Goal: Task Accomplishment & Management: Complete application form

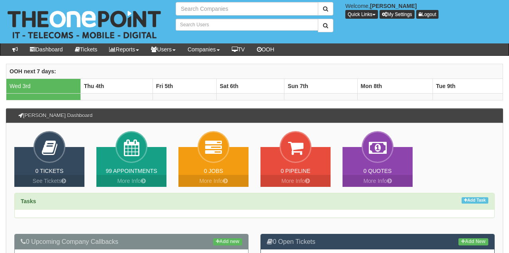
type input "Search Companies"
type input "Search Users"
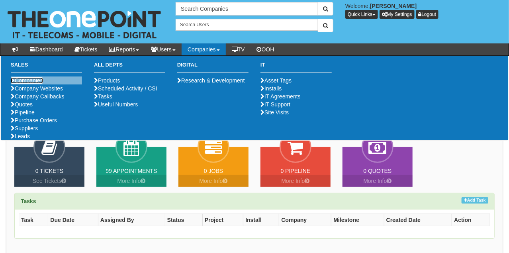
click at [39, 77] on link "Companies" at bounding box center [27, 80] width 32 height 6
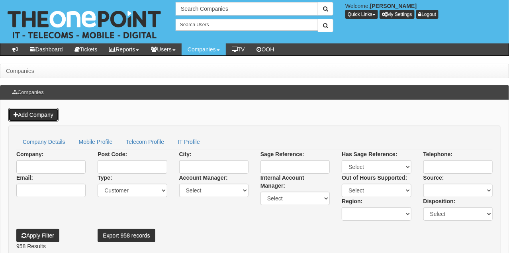
click at [41, 113] on link "Add Company" at bounding box center [33, 115] width 50 height 14
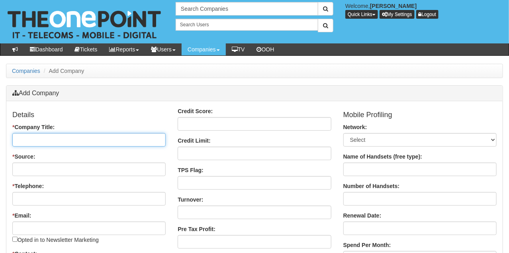
click at [45, 138] on input "* Company Title:" at bounding box center [88, 140] width 153 height 14
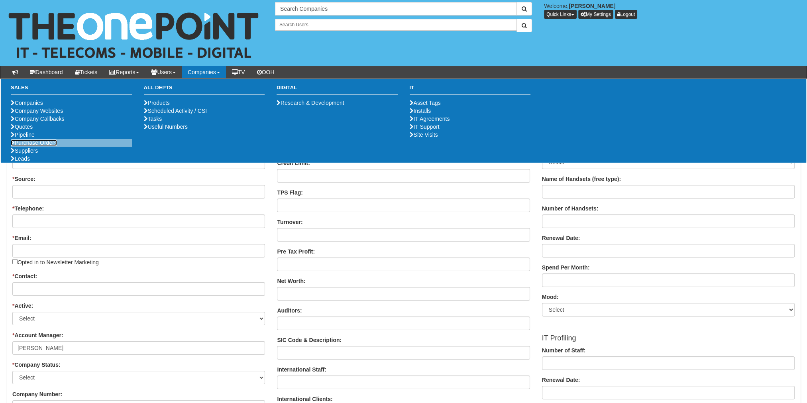
click at [24, 146] on link "Purchase Orders" at bounding box center [34, 142] width 46 height 6
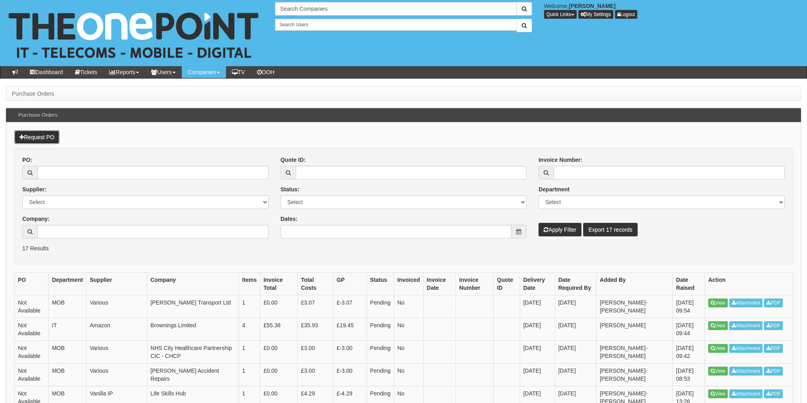
click at [43, 135] on link "Request PO" at bounding box center [36, 137] width 45 height 14
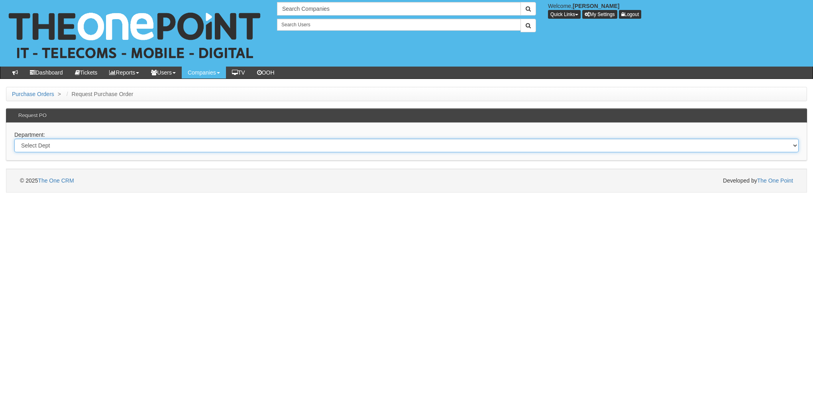
click at [57, 147] on select "Select Dept Digital Internal IT Mobiles Marketing Telecoms" at bounding box center [406, 146] width 784 height 14
select select "?pipeID=&dept=INT"
click at [14, 139] on select "Select Dept Digital Internal IT Mobiles Marketing Telecoms" at bounding box center [406, 146] width 784 height 14
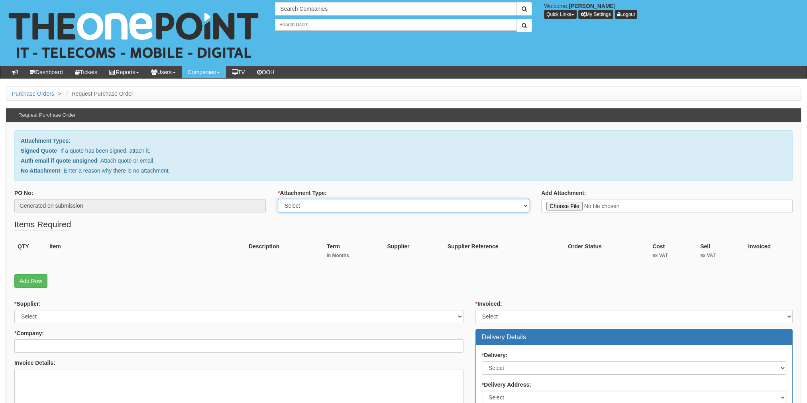
click at [303, 209] on select "Select Signed Quote Auth email with quote if unsigned No Attachment" at bounding box center [403, 206] width 251 height 14
select select "No Attachment"
click at [278, 199] on select "Select Signed Quote Auth email with quote if unsigned No Attachment" at bounding box center [403, 206] width 251 height 14
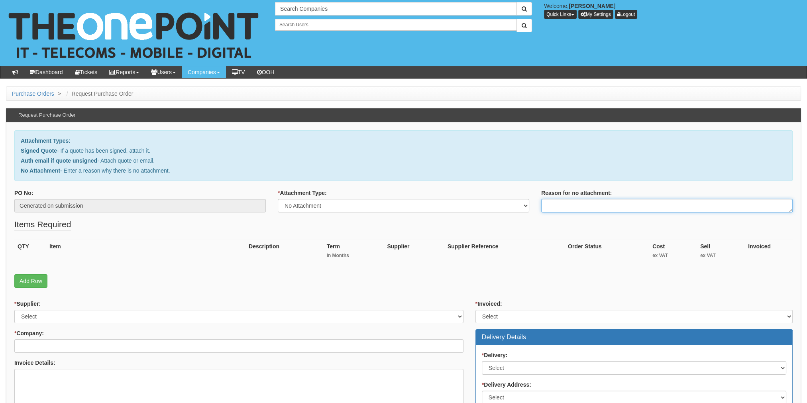
click at [573, 199] on textarea "Reason for no attachment:" at bounding box center [666, 206] width 251 height 14
type textarea "Internal Order"
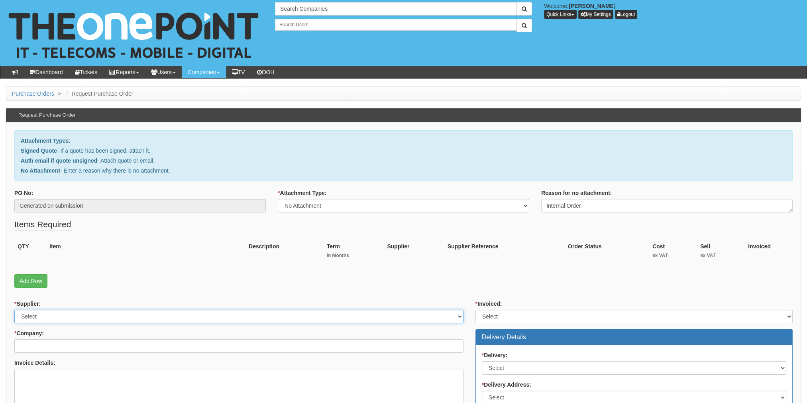
click at [32, 319] on select "Select 123 REG.co.uk 1Password 3 4Gon AA Jones Electric Ltd Abzorb Access Group…" at bounding box center [238, 317] width 449 height 14
select select "13"
click at [14, 310] on select "Select 123 REG.co.uk 1Password 3 4Gon AA Jones Electric Ltd Abzorb Access Group…" at bounding box center [238, 317] width 449 height 14
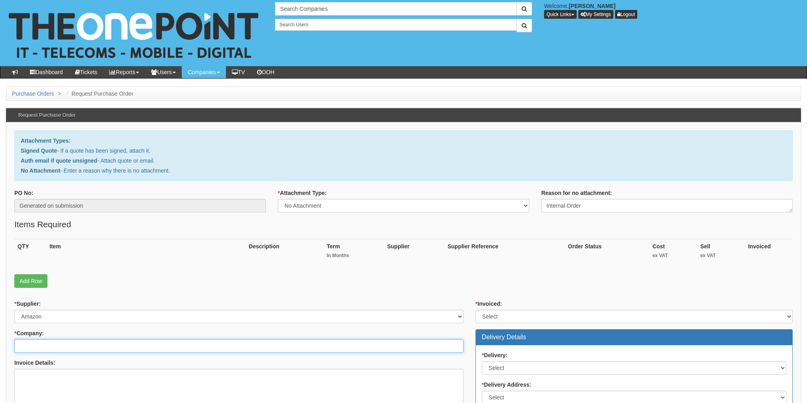
click at [27, 342] on input "* Company:" at bounding box center [238, 346] width 449 height 14
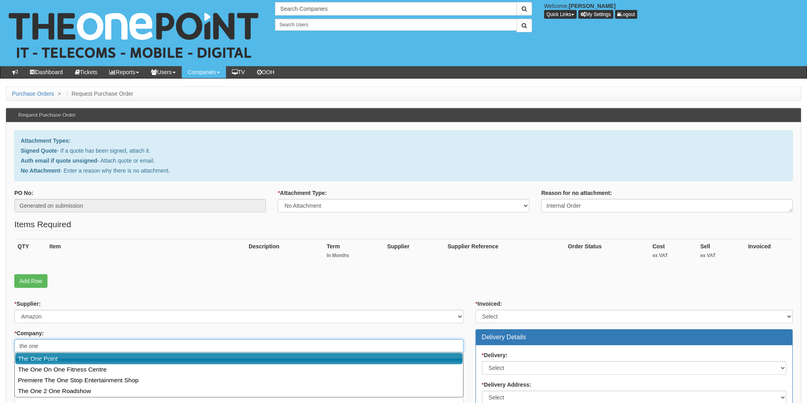
click at [43, 355] on link "The One Point" at bounding box center [238, 359] width 447 height 12
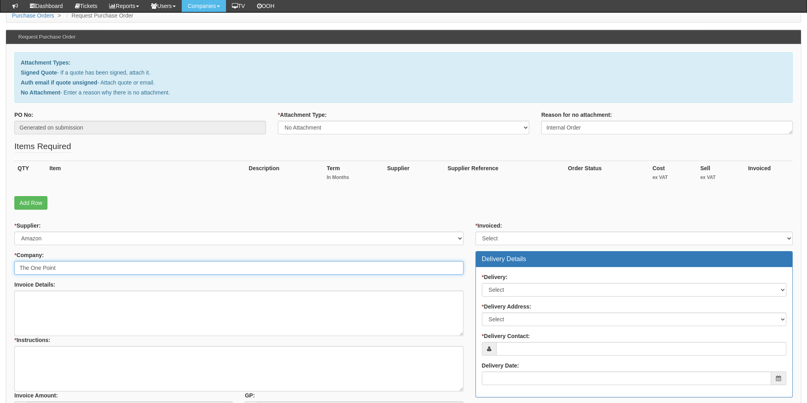
scroll to position [120, 0]
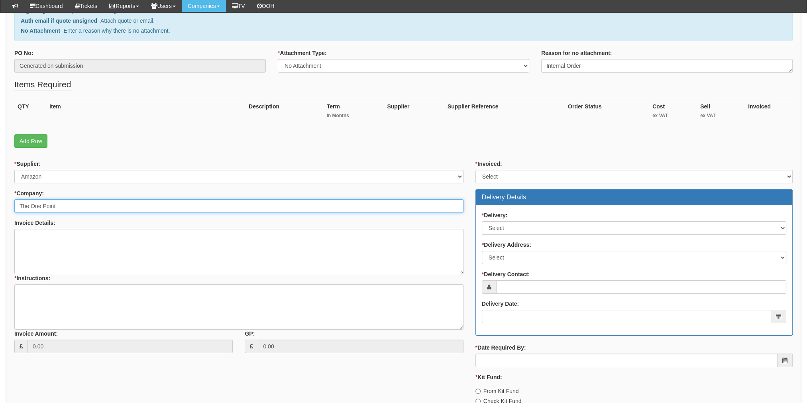
type input "The One Point"
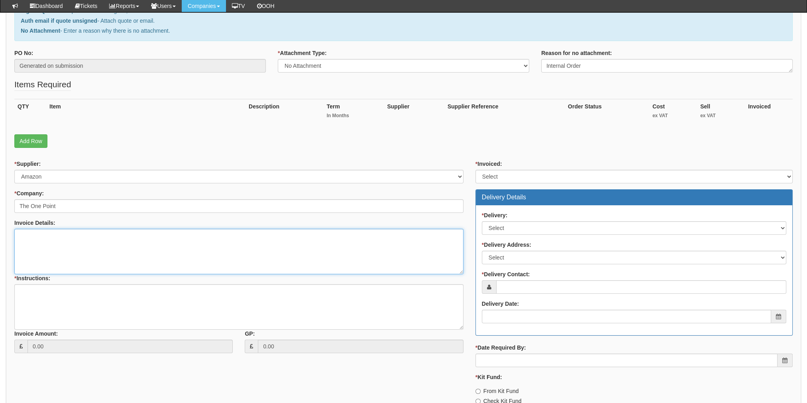
click at [37, 253] on textarea "Invoice Details:" at bounding box center [238, 251] width 449 height 45
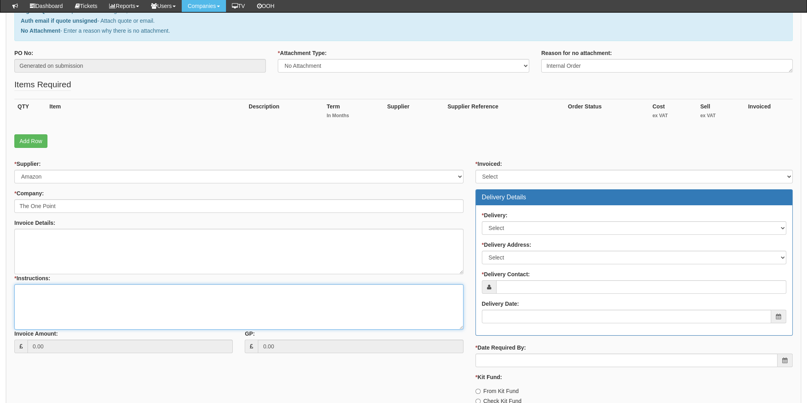
click at [39, 305] on textarea "* Instructions:" at bounding box center [238, 306] width 449 height 45
paste textarea "Cyber Security Awareness"
type textarea "O"
type textarea "Already ordered on Amazon using CapitalOne on Tap Card"
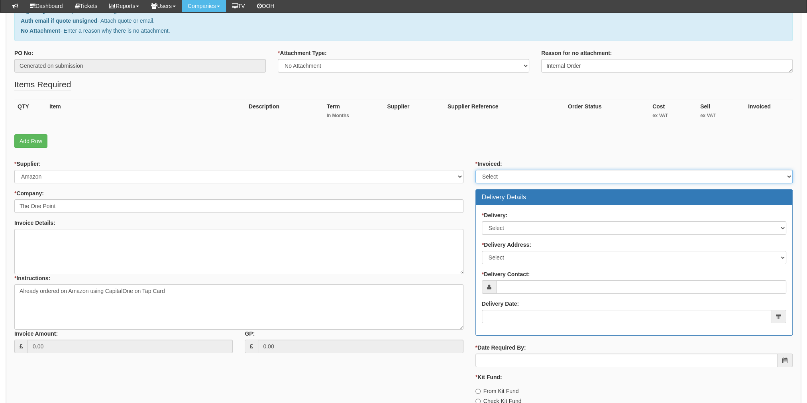
click at [507, 179] on select "Select Yes No N/A STB (part of order)" at bounding box center [633, 177] width 317 height 14
select select "3"
click at [475, 170] on select "Select Yes No N/A STB (part of order)" at bounding box center [633, 177] width 317 height 14
click at [493, 214] on label "* Delivery:" at bounding box center [495, 215] width 26 height 8
click at [493, 221] on select "Select No Not Applicable Yes" at bounding box center [634, 228] width 304 height 14
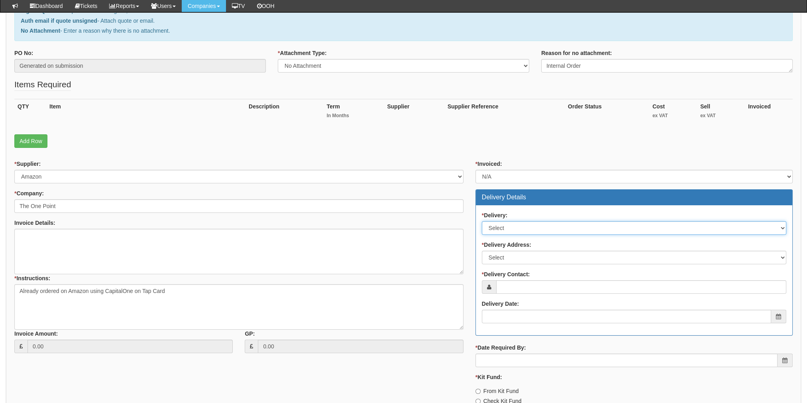
click at [492, 222] on select "Select No Not Applicable Yes" at bounding box center [634, 228] width 304 height 14
select select "3"
click at [482, 221] on select "Select No Not Applicable Yes" at bounding box center [634, 228] width 304 height 14
click at [507, 227] on select "Select No Not Applicable Yes" at bounding box center [634, 228] width 304 height 14
click at [482, 221] on select "Select No Not Applicable Yes" at bounding box center [634, 228] width 304 height 14
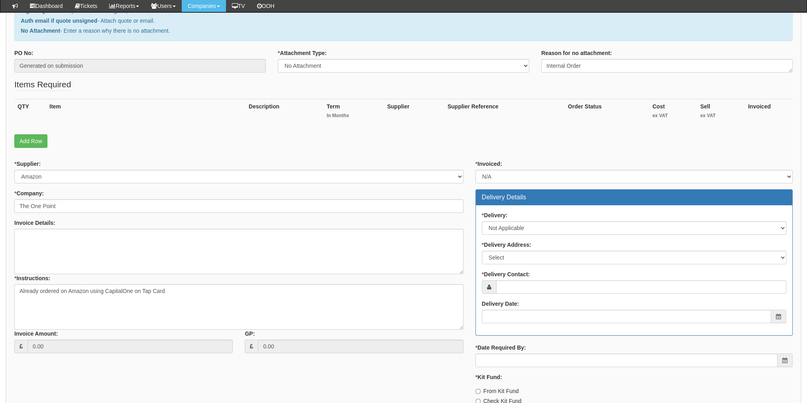
click at [506, 248] on div "* Delivery Address: Select Not Applicable Main Address - HU13 0GD The View - HU…" at bounding box center [634, 253] width 304 height 24
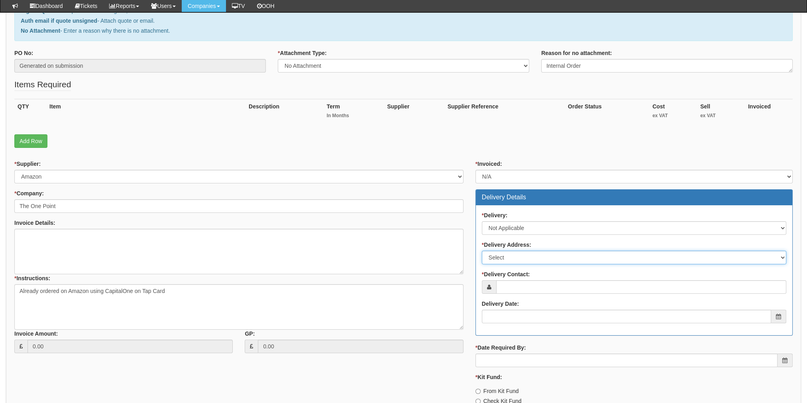
drag, startPoint x: 506, startPoint y: 256, endPoint x: 506, endPoint y: 263, distance: 7.2
click at [506, 256] on select "Select Not Applicable Main Address - HU13 0GD The View - HU13 0GD Other" at bounding box center [634, 258] width 304 height 14
select select "company_main_address"
click at [482, 251] on select "Select Not Applicable Main Address - HU13 0GD The View - HU13 0GD Other" at bounding box center [634, 258] width 304 height 14
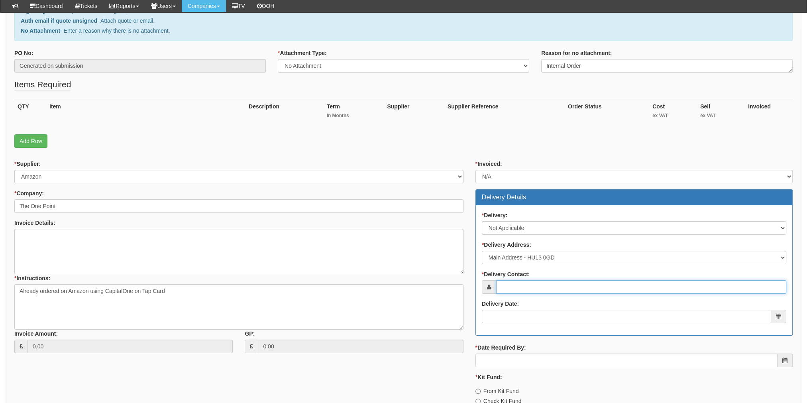
click at [506, 281] on input "* Delivery Contact:" at bounding box center [641, 287] width 290 height 14
type input "[PERSON_NAME]"
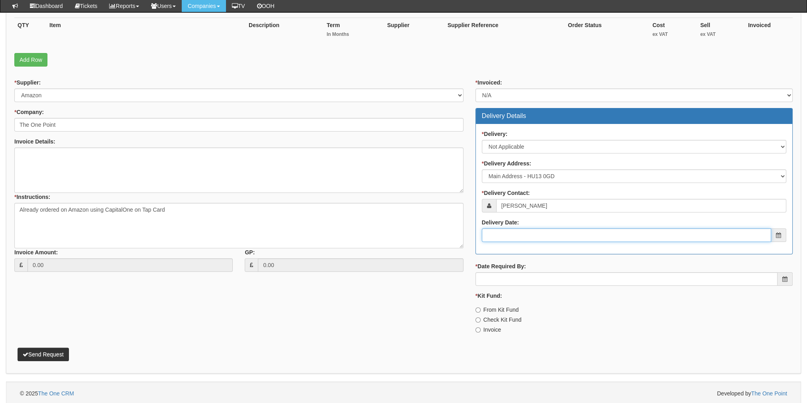
scroll to position [201, 0]
click at [508, 272] on input "* Date Required By:" at bounding box center [626, 279] width 302 height 14
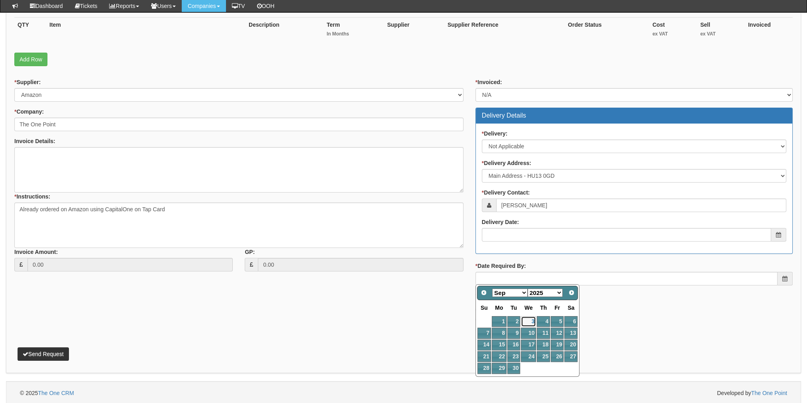
click at [531, 324] on link "3" at bounding box center [528, 321] width 15 height 11
type input "2025-09-03"
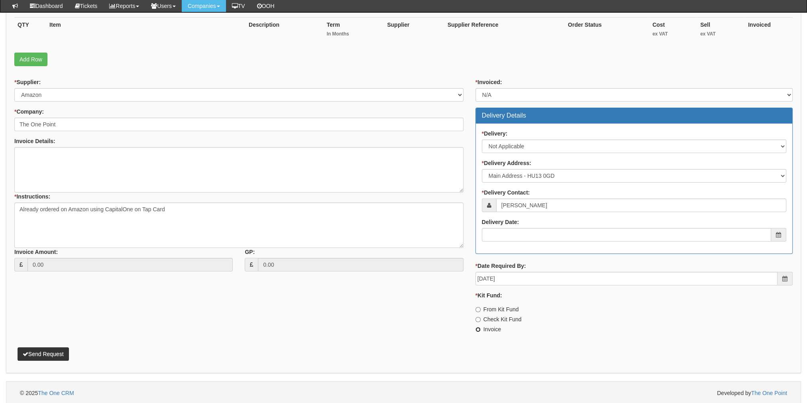
click at [477, 327] on input "Invoice" at bounding box center [477, 329] width 5 height 5
radio input "true"
click at [138, 179] on textarea "Invoice Details:" at bounding box center [238, 169] width 449 height 45
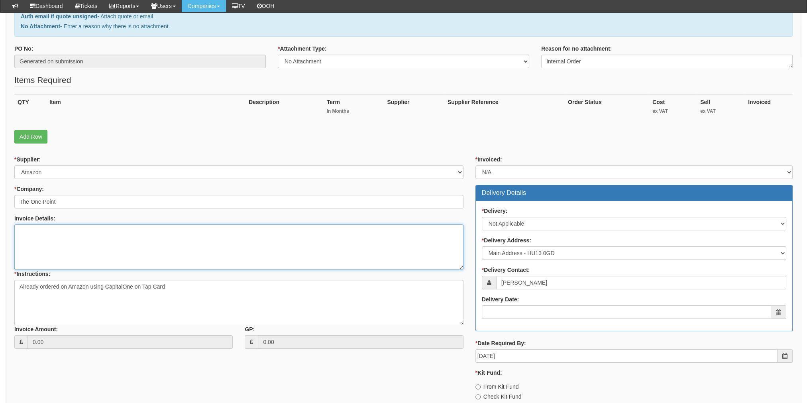
scroll to position [122, 0]
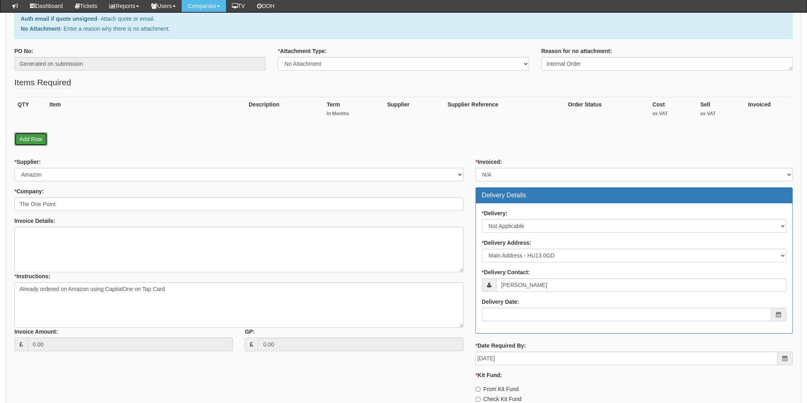
click at [24, 139] on link "Add Row" at bounding box center [30, 139] width 33 height 14
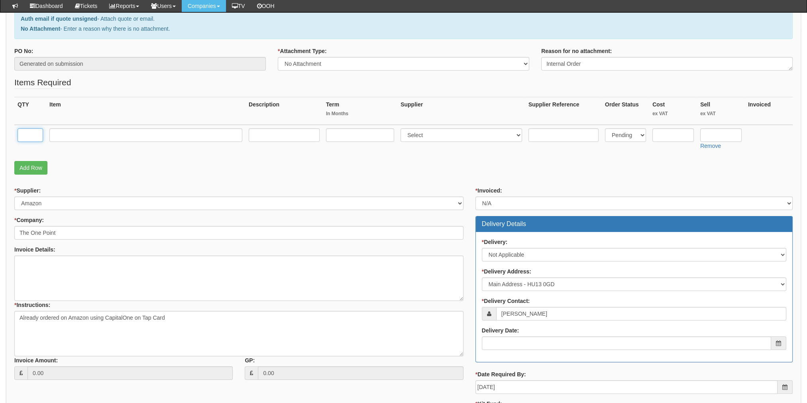
click at [27, 138] on input "text" at bounding box center [30, 135] width 25 height 14
type input "1"
click at [100, 135] on input "text" at bounding box center [145, 135] width 193 height 14
click at [83, 129] on input "text" at bounding box center [145, 135] width 193 height 14
paste input "DELL USB-C Charger 65W"
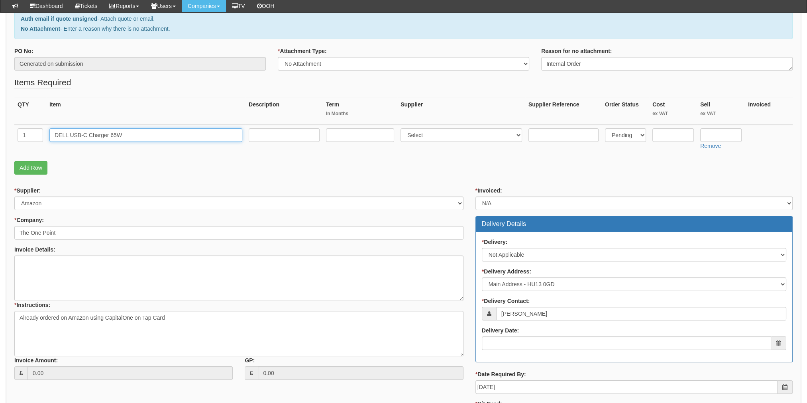
type input "DELL USB-C Charger 65W"
click at [280, 130] on input "text" at bounding box center [284, 135] width 71 height 14
paste input "DELL USB-C Charger 65W"
type input "DELL USB-C Charger 65W"
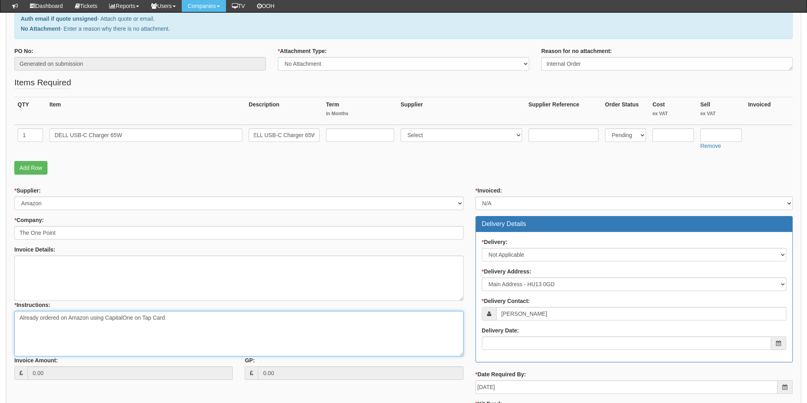
scroll to position [0, 0]
click at [190, 316] on textarea "Already ordered on Amazon using CapitalOne on Tap Card" at bounding box center [238, 333] width 449 height 45
type textarea "Already ordered on Amazon using CapitalOne on Tap Card For David Allanach's lap…"
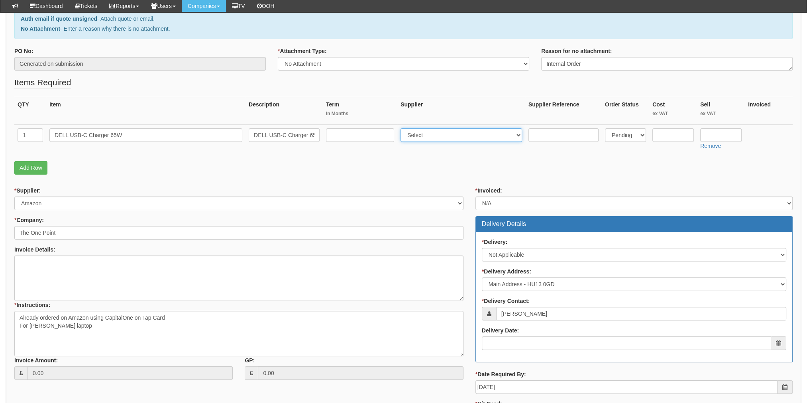
click at [461, 138] on select "Select 123 REG.co.uk 1Password 3 4Gon AA Jones Electric Ltd Abzorb Access Group…" at bounding box center [461, 135] width 122 height 14
select select "13"
click at [549, 137] on input "text" at bounding box center [563, 135] width 70 height 14
click at [625, 140] on select "Select Back Order Delivered N/A Ordered Pending" at bounding box center [625, 135] width 41 height 14
select select "1"
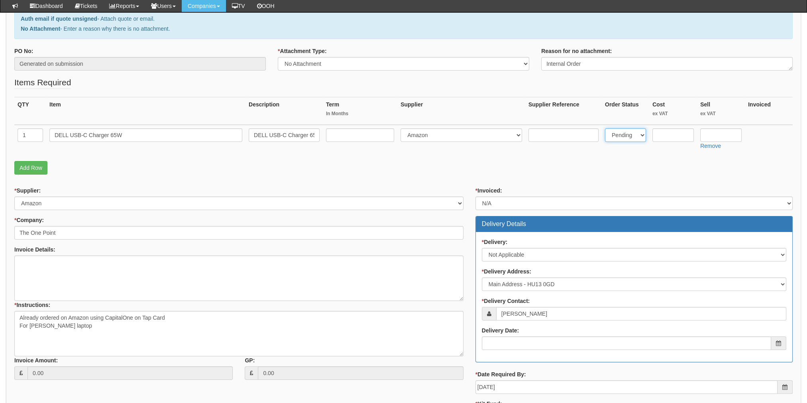
click at [605, 128] on select "Select Back Order Delivered N/A Ordered Pending" at bounding box center [625, 135] width 41 height 14
click at [673, 141] on td at bounding box center [673, 139] width 48 height 28
click at [671, 138] on input "text" at bounding box center [672, 135] width 41 height 14
click at [544, 138] on input "text" at bounding box center [563, 135] width 70 height 14
click at [666, 135] on input "text" at bounding box center [672, 135] width 41 height 14
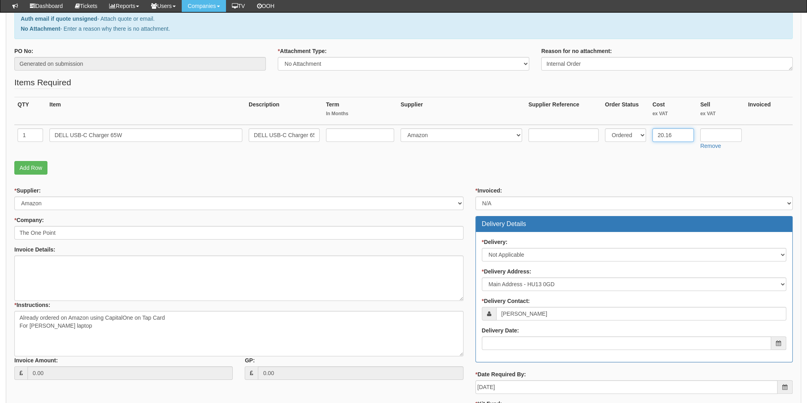
type input "20.16"
click at [537, 146] on td at bounding box center [563, 139] width 76 height 28
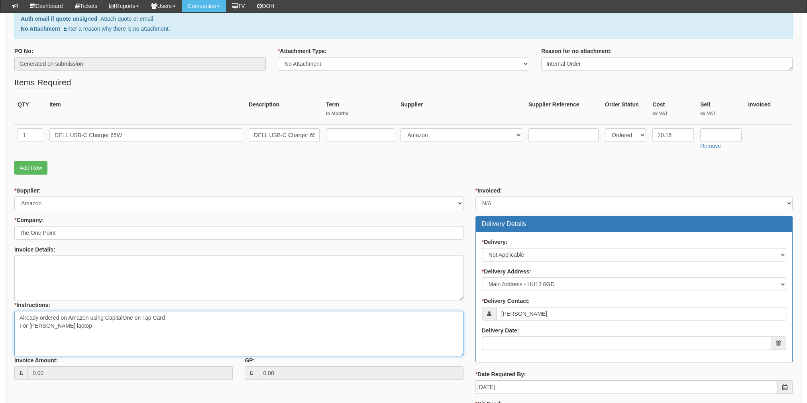
click at [141, 334] on textarea "Already ordered on Amazon using CapitalOne on Tap Card For David Allanach's lap…" at bounding box center [238, 333] width 449 height 45
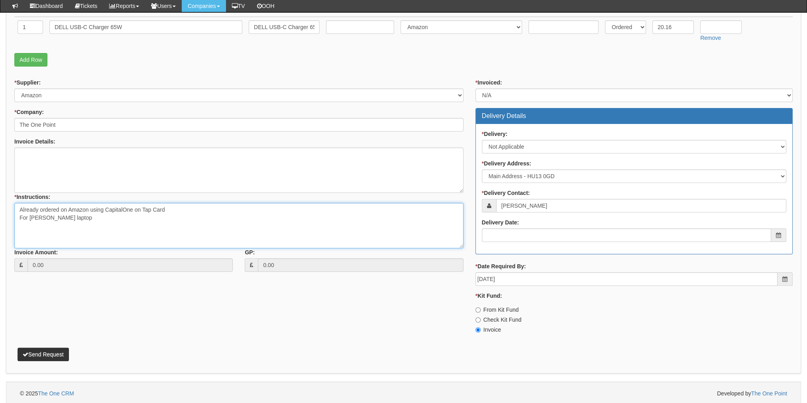
scroll to position [230, 0]
click at [56, 357] on button "Send Request" at bounding box center [43, 354] width 51 height 14
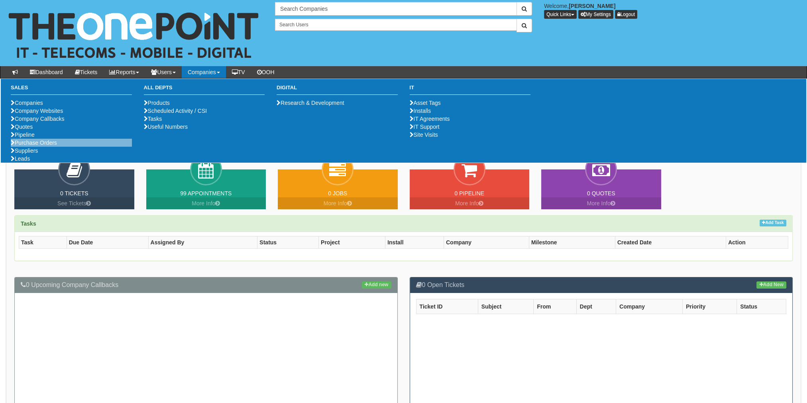
click at [34, 147] on li "Purchase Orders" at bounding box center [71, 143] width 121 height 8
click at [35, 146] on link "Purchase Orders" at bounding box center [34, 142] width 46 height 6
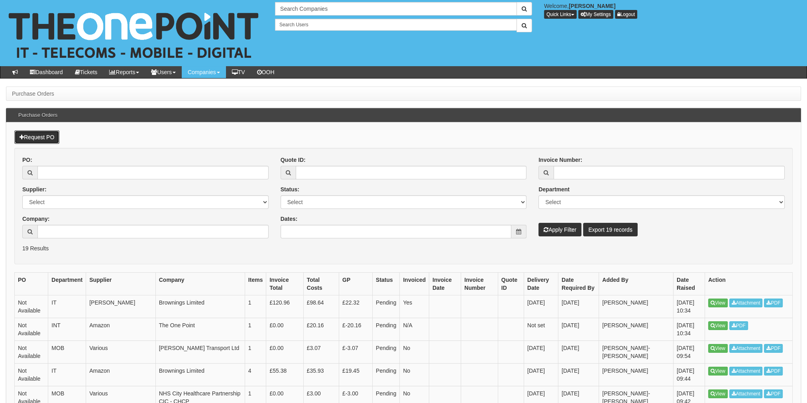
click at [35, 138] on link "Request PO" at bounding box center [36, 137] width 45 height 14
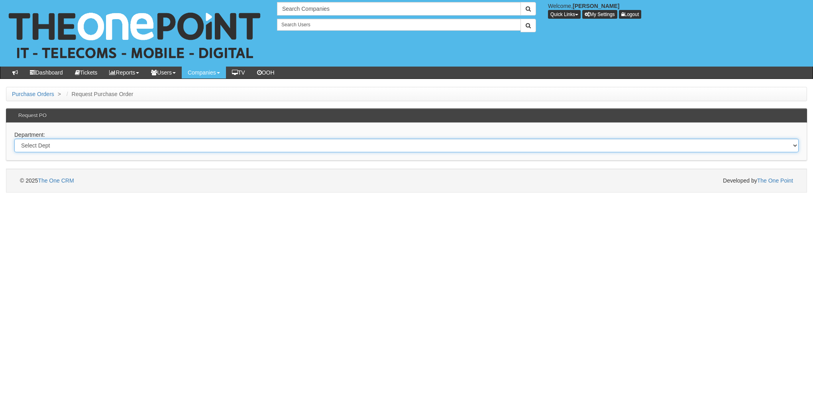
click at [56, 151] on select "Select Dept Digital Internal IT Mobiles Marketing Telecoms" at bounding box center [406, 146] width 784 height 14
select select "?pipeID=&dept=INT"
click at [14, 139] on select "Select Dept Digital Internal IT Mobiles Marketing Telecoms" at bounding box center [406, 146] width 784 height 14
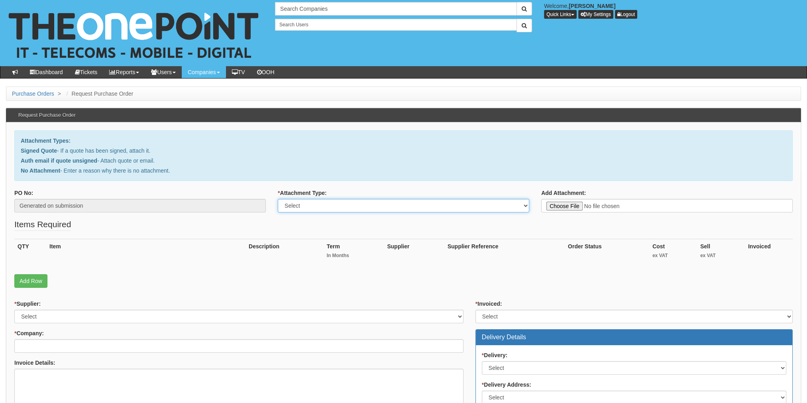
click at [331, 208] on select "Select Signed Quote Auth email with quote if unsigned No Attachment" at bounding box center [403, 206] width 251 height 14
select select "No Attachment"
click at [278, 199] on select "Select Signed Quote Auth email with quote if unsigned No Attachment" at bounding box center [403, 206] width 251 height 14
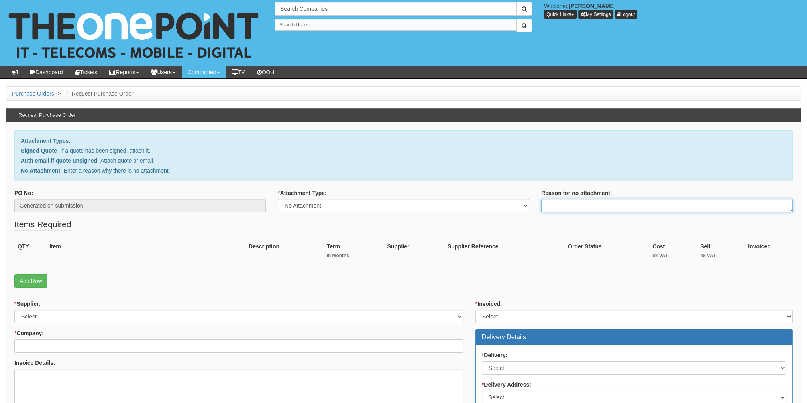
click at [573, 203] on textarea "Reason for no attachment:" at bounding box center [666, 206] width 251 height 14
type textarea "As discussed with Dave T and Martin L"
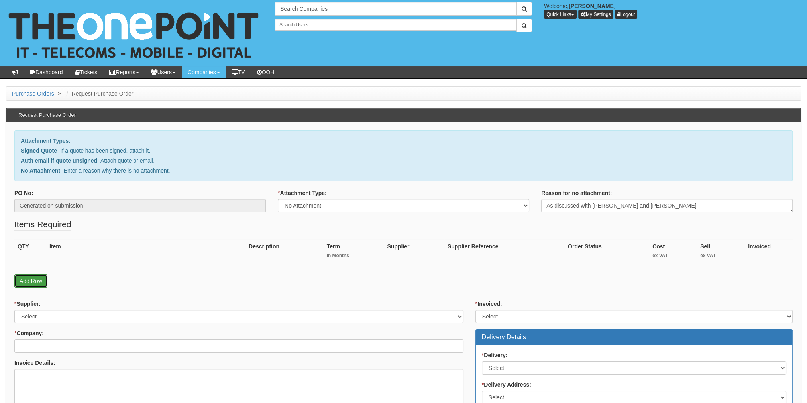
click at [24, 275] on link "Add Row" at bounding box center [30, 281] width 33 height 14
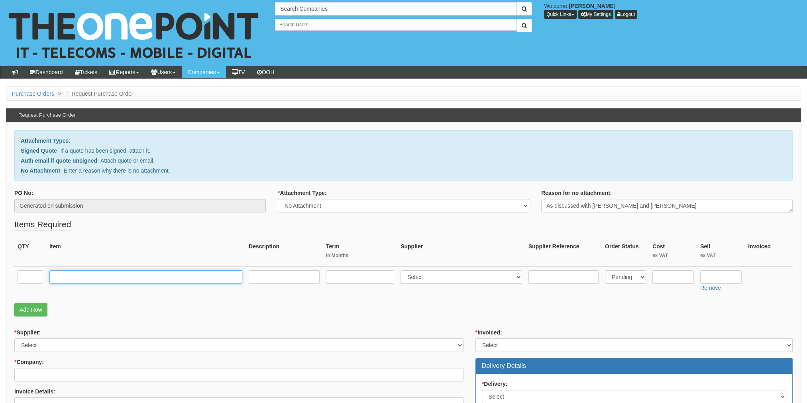
click at [100, 273] on input "text" at bounding box center [145, 277] width 193 height 14
paste input "[URL][DOMAIN_NAME]"
type input "[URL][DOMAIN_NAME]"
click at [17, 278] on td at bounding box center [30, 281] width 32 height 28
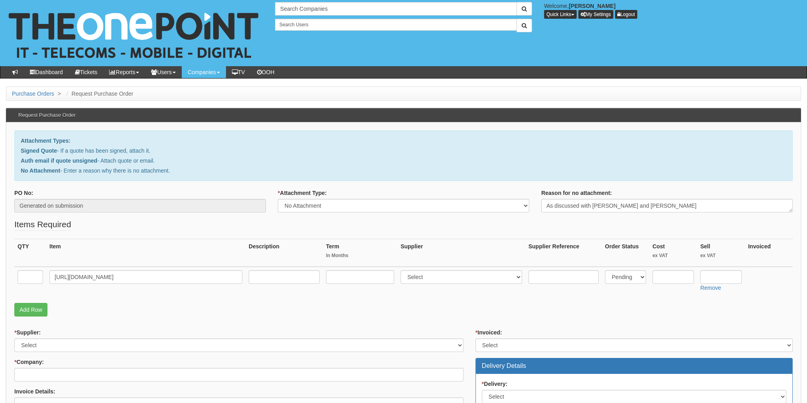
scroll to position [0, 0]
click at [26, 275] on input "text" at bounding box center [30, 277] width 25 height 14
type input "1"
click at [681, 200] on textarea "As discussed with Dave T and Martin L" at bounding box center [666, 206] width 251 height 14
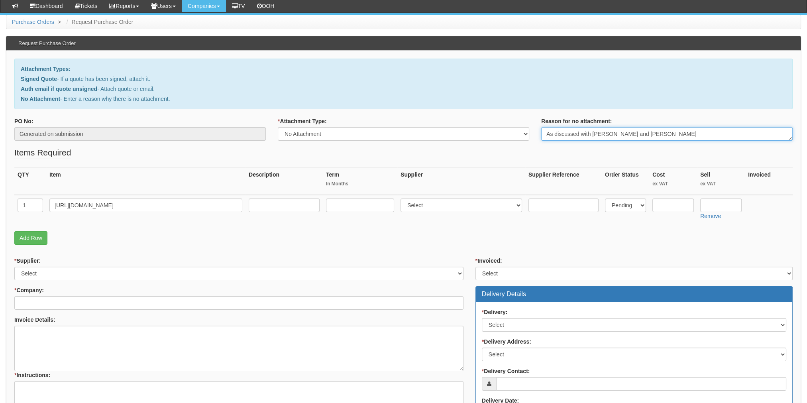
scroll to position [159, 0]
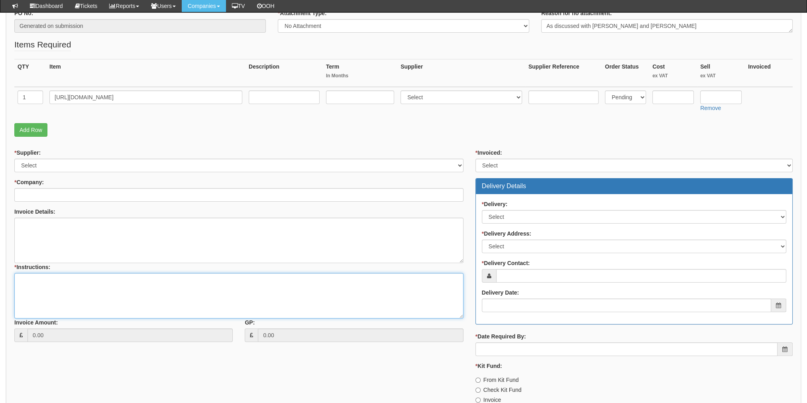
click at [43, 282] on textarea "* Instructions:" at bounding box center [238, 295] width 449 height 45
type textarea "Internal Use for [PERSON_NAME]"
click at [56, 157] on div "* Supplier: Select 123 REG.co.uk 1Password 3 4Gon AA Jones Electric Ltd Abzorb …" at bounding box center [238, 161] width 449 height 24
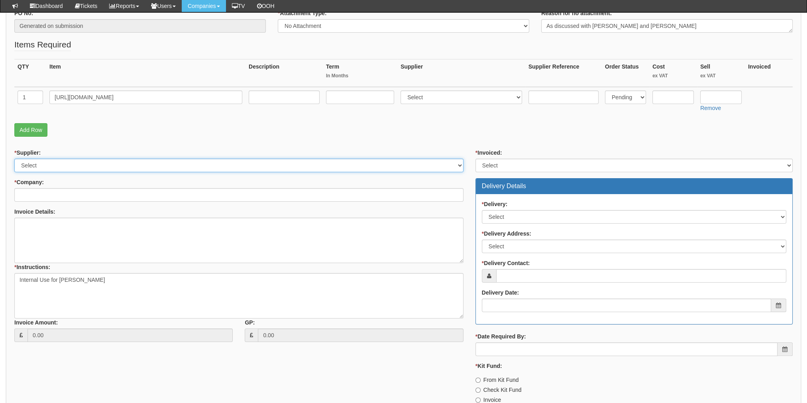
click at [51, 164] on select "Select 123 REG.co.uk 1Password 3 4Gon AA Jones Electric Ltd Abzorb Access Group…" at bounding box center [238, 166] width 449 height 14
select select "57"
click at [14, 159] on select "Select 123 REG.co.uk 1Password 3 4Gon AA Jones Electric Ltd Abzorb Access Group…" at bounding box center [238, 166] width 449 height 14
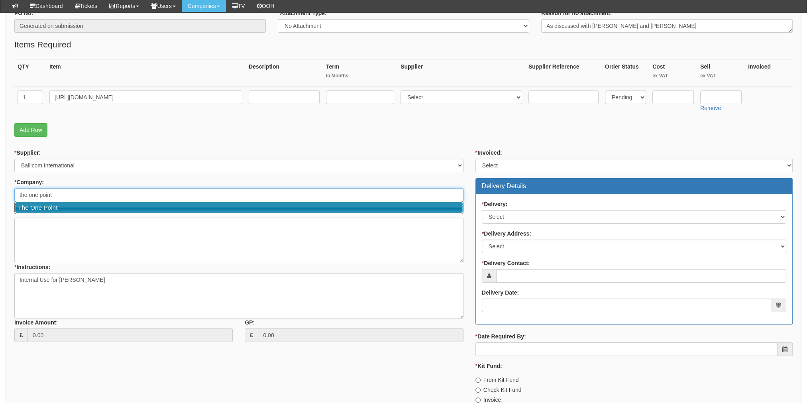
click at [53, 208] on link "The One Point" at bounding box center [238, 208] width 447 height 12
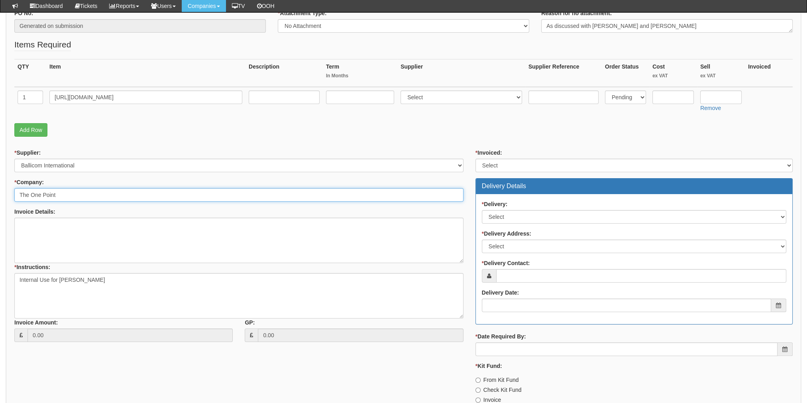
type input "The One Point"
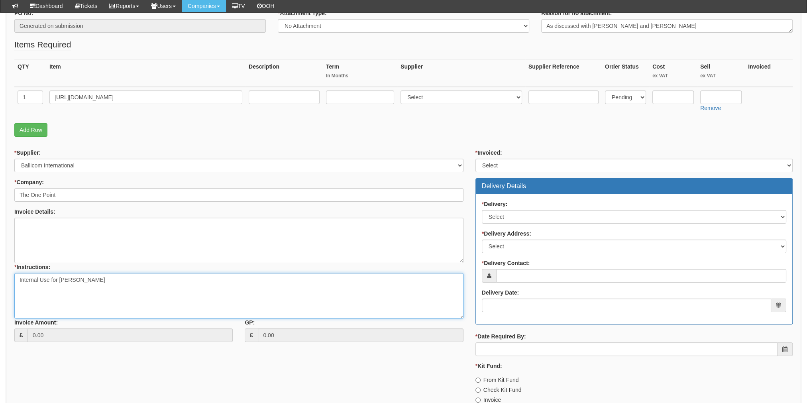
click at [91, 284] on textarea "Internal Use for [PERSON_NAME]" at bounding box center [238, 295] width 449 height 45
paste textarea "[URL][DOMAIN_NAME]"
type textarea "Internal Use for Dave Brodie https://www.ballicom.co.uk/dell-u4924dw-dell-ultra…"
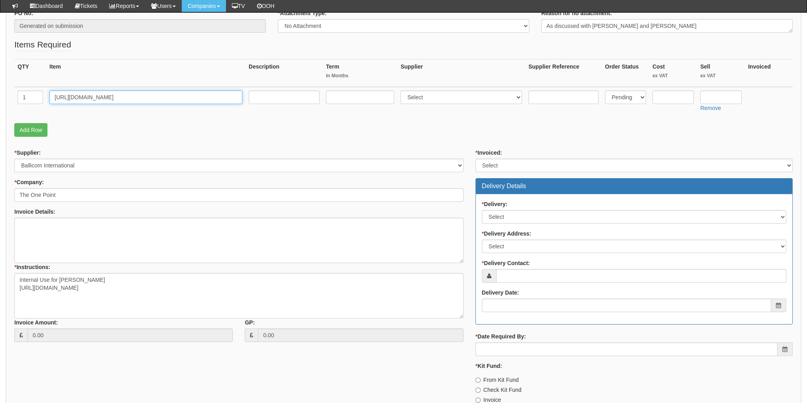
click at [111, 98] on input "[URL][DOMAIN_NAME]" at bounding box center [145, 97] width 193 height 14
click at [292, 98] on input "text" at bounding box center [284, 97] width 71 height 14
paste input "[URL][DOMAIN_NAME]"
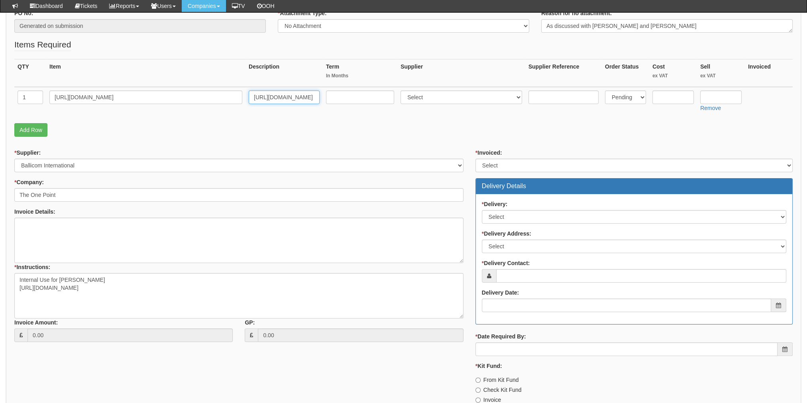
scroll to position [0, 1177]
type input "[URL][DOMAIN_NAME]"
click at [182, 101] on input "[URL][DOMAIN_NAME]" at bounding box center [145, 97] width 193 height 14
type input "Dell Ultra Sharp Monitor"
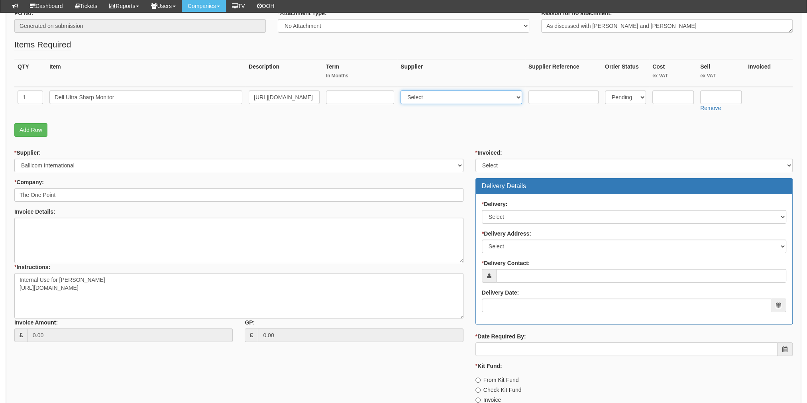
click at [445, 98] on select "Select 123 REG.co.uk 1Password 3 4Gon AA Jones Electric Ltd Abzorb Access Group…" at bounding box center [461, 97] width 122 height 14
select select "57"
click at [404, 90] on select "Select 123 REG.co.uk 1Password 3 4Gon AA Jones Electric Ltd Abzorb Access Group…" at bounding box center [461, 97] width 122 height 14
click at [623, 96] on select "Select Back Order Delivered N/A Ordered Pending" at bounding box center [625, 97] width 41 height 14
click at [605, 90] on select "Select Back Order Delivered N/A Ordered Pending" at bounding box center [625, 97] width 41 height 14
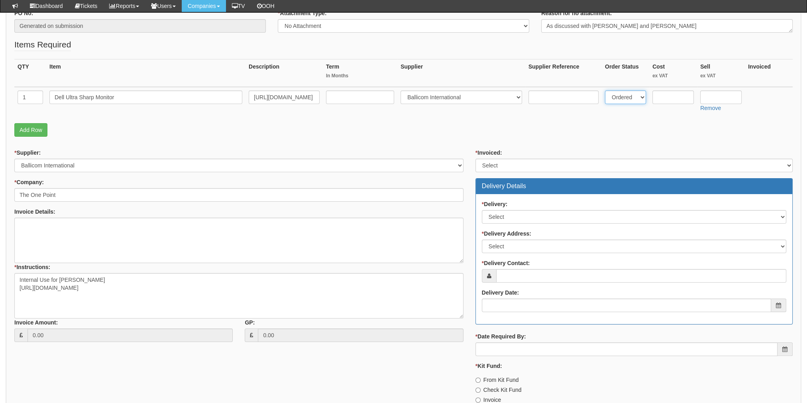
click at [620, 98] on select "Select Back Order Delivered N/A Ordered Pending" at bounding box center [625, 97] width 41 height 14
select select "4"
click at [605, 90] on select "Select Back Order Delivered N/A Ordered Pending" at bounding box center [625, 97] width 41 height 14
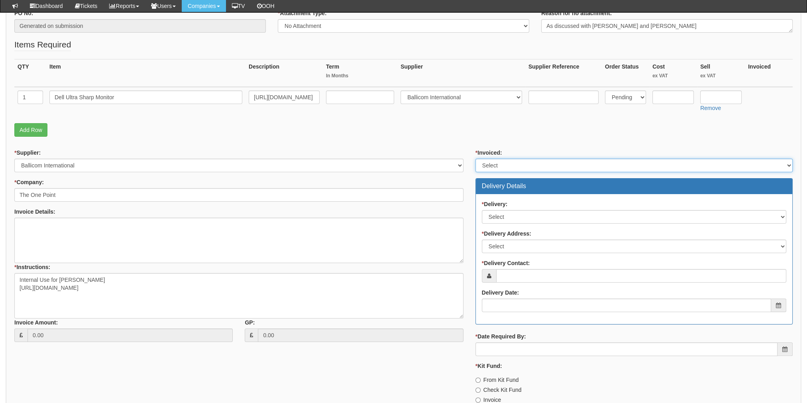
click at [496, 160] on select "Select Yes No N/A STB (part of order)" at bounding box center [633, 166] width 317 height 14
select select "2"
click at [475, 159] on select "Select Yes No N/A STB (part of order)" at bounding box center [633, 166] width 317 height 14
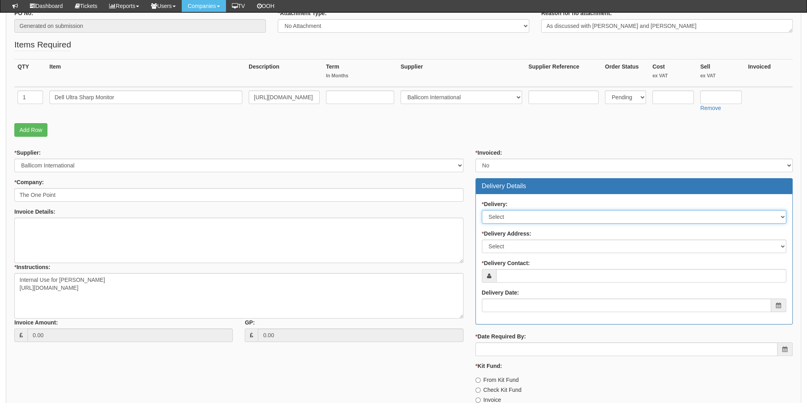
drag, startPoint x: 502, startPoint y: 217, endPoint x: 502, endPoint y: 222, distance: 4.8
click at [502, 217] on select "Select No Not Applicable Yes" at bounding box center [634, 217] width 304 height 14
select select "1"
click at [482, 210] on select "Select No Not Applicable Yes" at bounding box center [634, 217] width 304 height 14
click at [497, 239] on select "Select Not Applicable Main Address - HU13 0GD The View - HU13 0GD Other" at bounding box center [634, 246] width 304 height 14
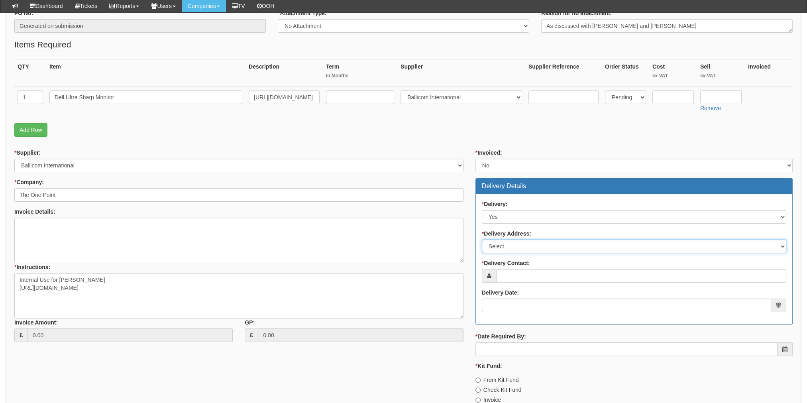
select select "company_main_address"
click at [482, 239] on select "Select Not Applicable Main Address - HU13 0GD The View - HU13 0GD Other" at bounding box center [634, 246] width 304 height 14
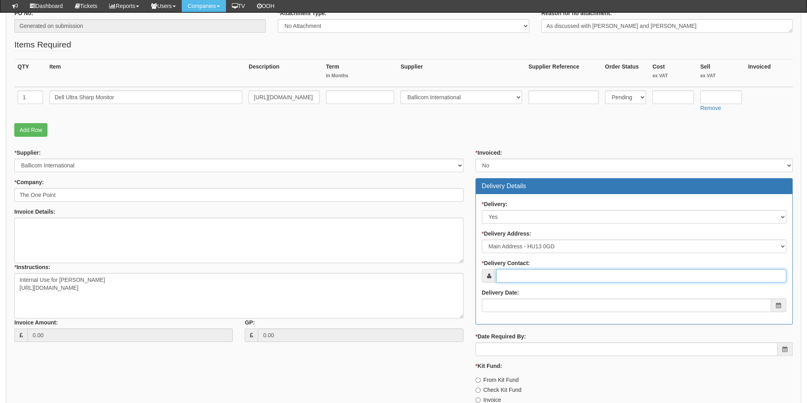
click at [504, 273] on input "* Delivery Contact:" at bounding box center [641, 276] width 290 height 14
type input "a"
type input "[PERSON_NAME]"
click at [478, 399] on input "Invoice" at bounding box center [477, 399] width 5 height 5
radio input "true"
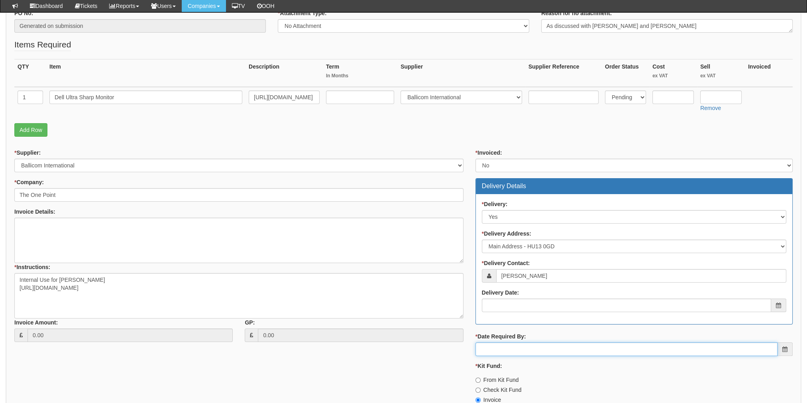
click at [495, 349] on input "* Date Required By:" at bounding box center [626, 349] width 302 height 14
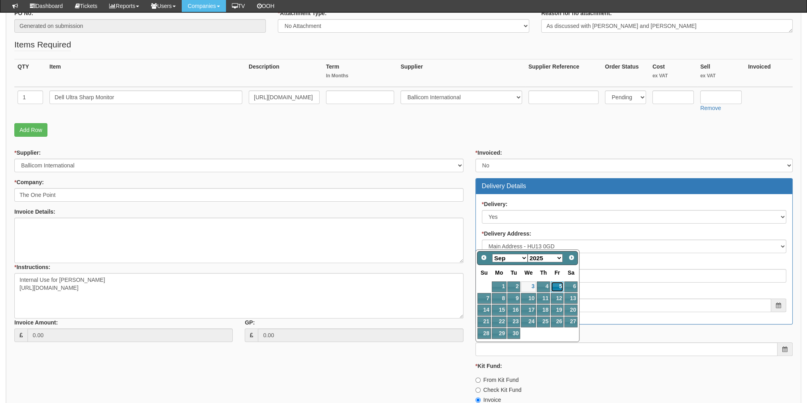
drag, startPoint x: 559, startPoint y: 286, endPoint x: 558, endPoint y: 298, distance: 12.0
click at [559, 286] on link "5" at bounding box center [557, 286] width 13 height 11
type input "2025-09-05"
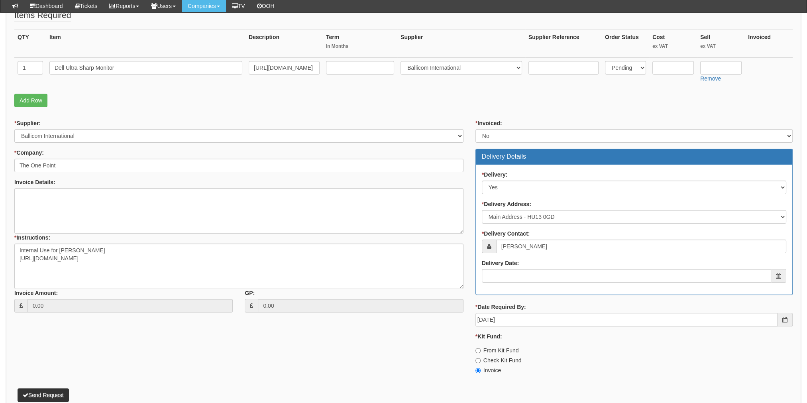
scroll to position [230, 0]
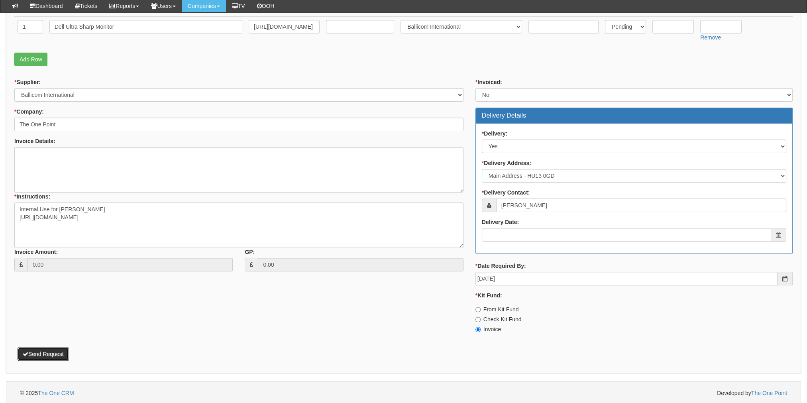
click at [43, 355] on button "Send Request" at bounding box center [43, 354] width 51 height 14
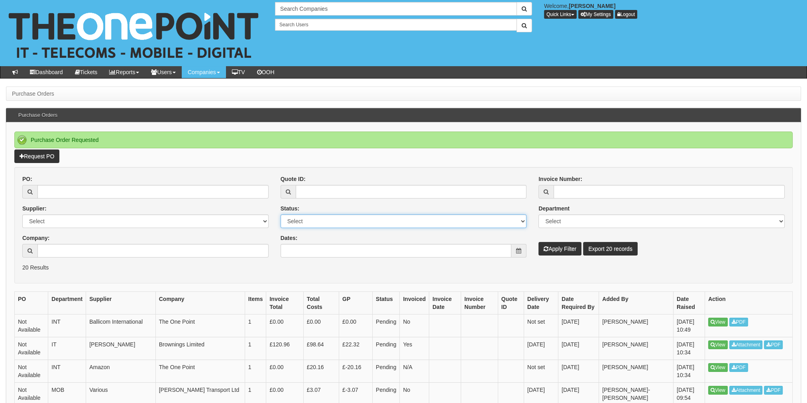
click at [524, 223] on select "Select Approved Completed Delivered Invoiced Ordered Ordered to site Part Order…" at bounding box center [403, 221] width 246 height 14
click at [716, 319] on link "View" at bounding box center [718, 322] width 20 height 9
